Goal: Information Seeking & Learning: Check status

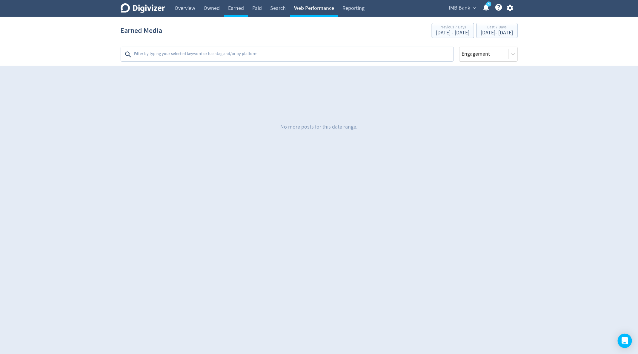
click at [314, 13] on link "Web Performance" at bounding box center [314, 8] width 48 height 17
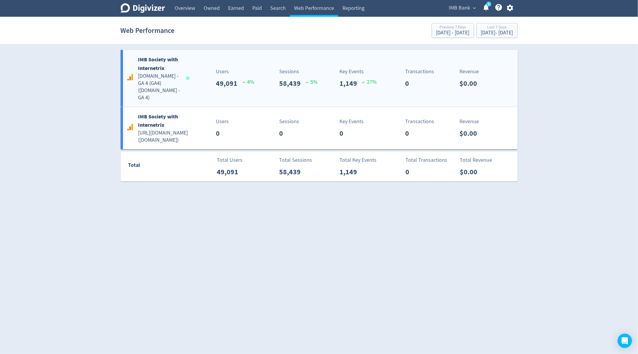
click at [282, 74] on div "Sessions 58,439 5 %" at bounding box center [298, 77] width 39 height 21
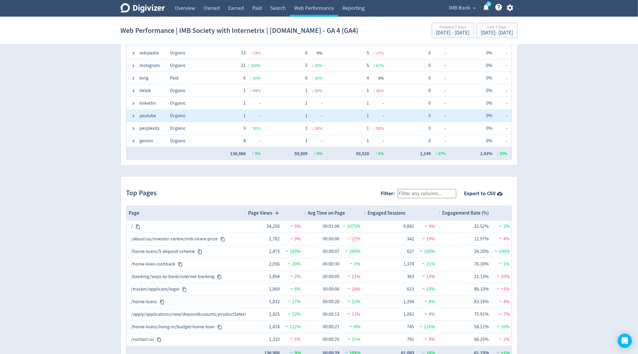
scroll to position [515, 0]
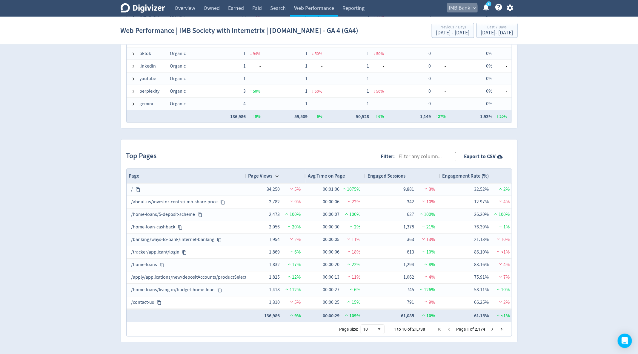
click at [457, 9] on span "IMB Bank" at bounding box center [460, 8] width 22 height 10
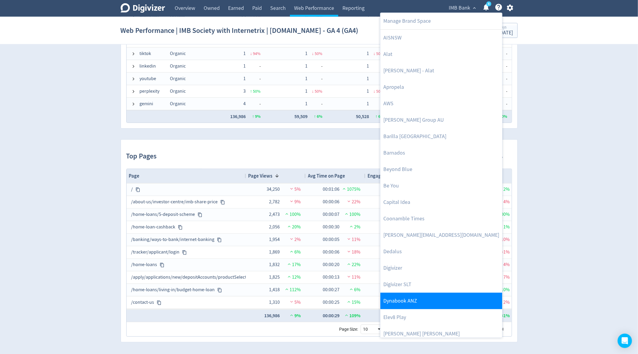
click at [393, 303] on link "Dynabook ANZ" at bounding box center [441, 300] width 122 height 16
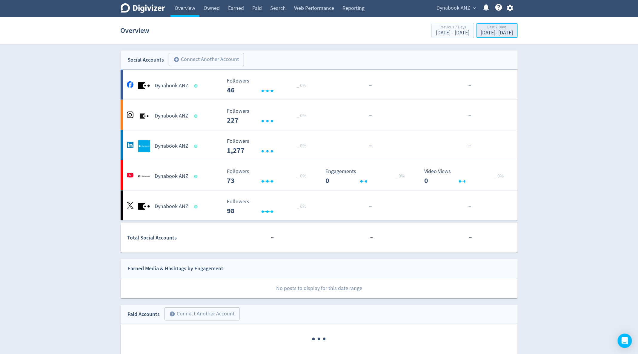
click at [486, 30] on div "[DATE] - [DATE]" at bounding box center [497, 32] width 32 height 5
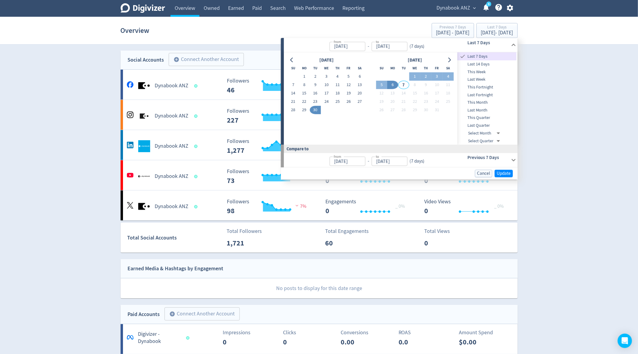
click at [492, 108] on span "Last Month" at bounding box center [487, 110] width 59 height 7
type input "[DATE]"
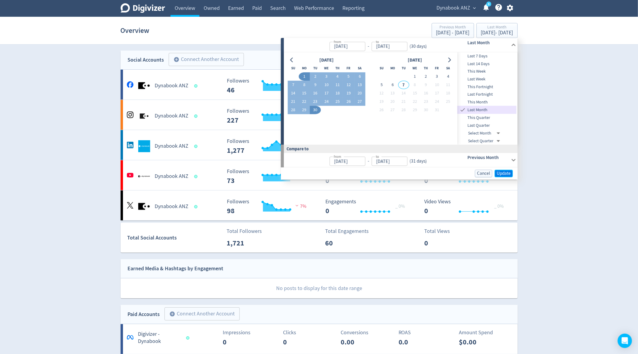
click at [504, 176] on span "Update" at bounding box center [504, 173] width 14 height 4
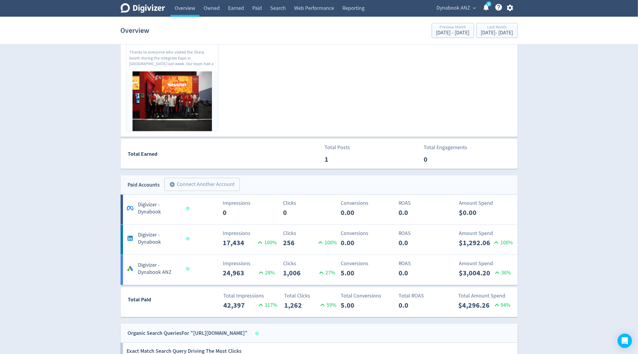
scroll to position [269, 0]
